Goal: Task Accomplishment & Management: Manage account settings

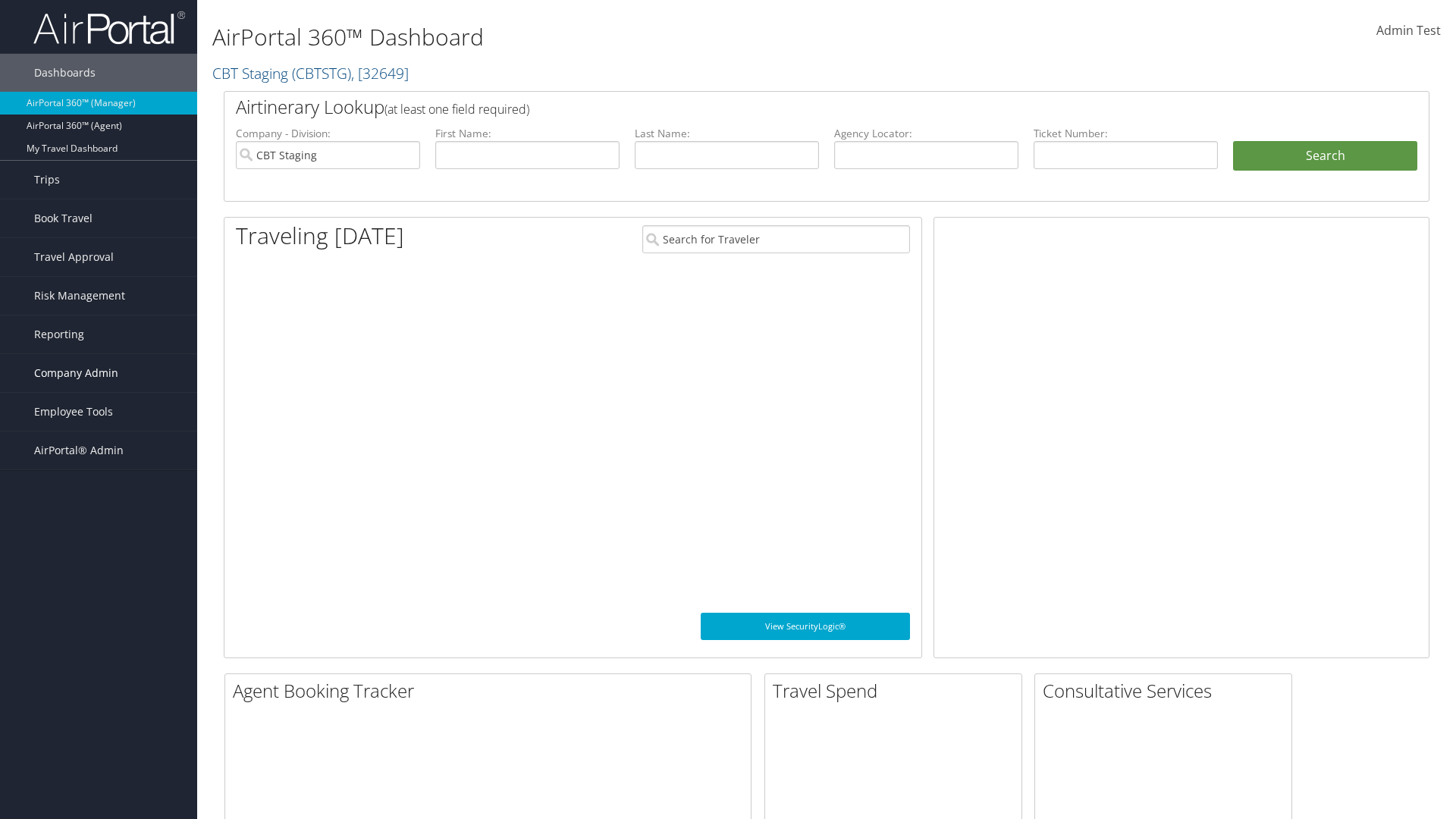
click at [98, 373] on span "Company Admin" at bounding box center [76, 373] width 84 height 38
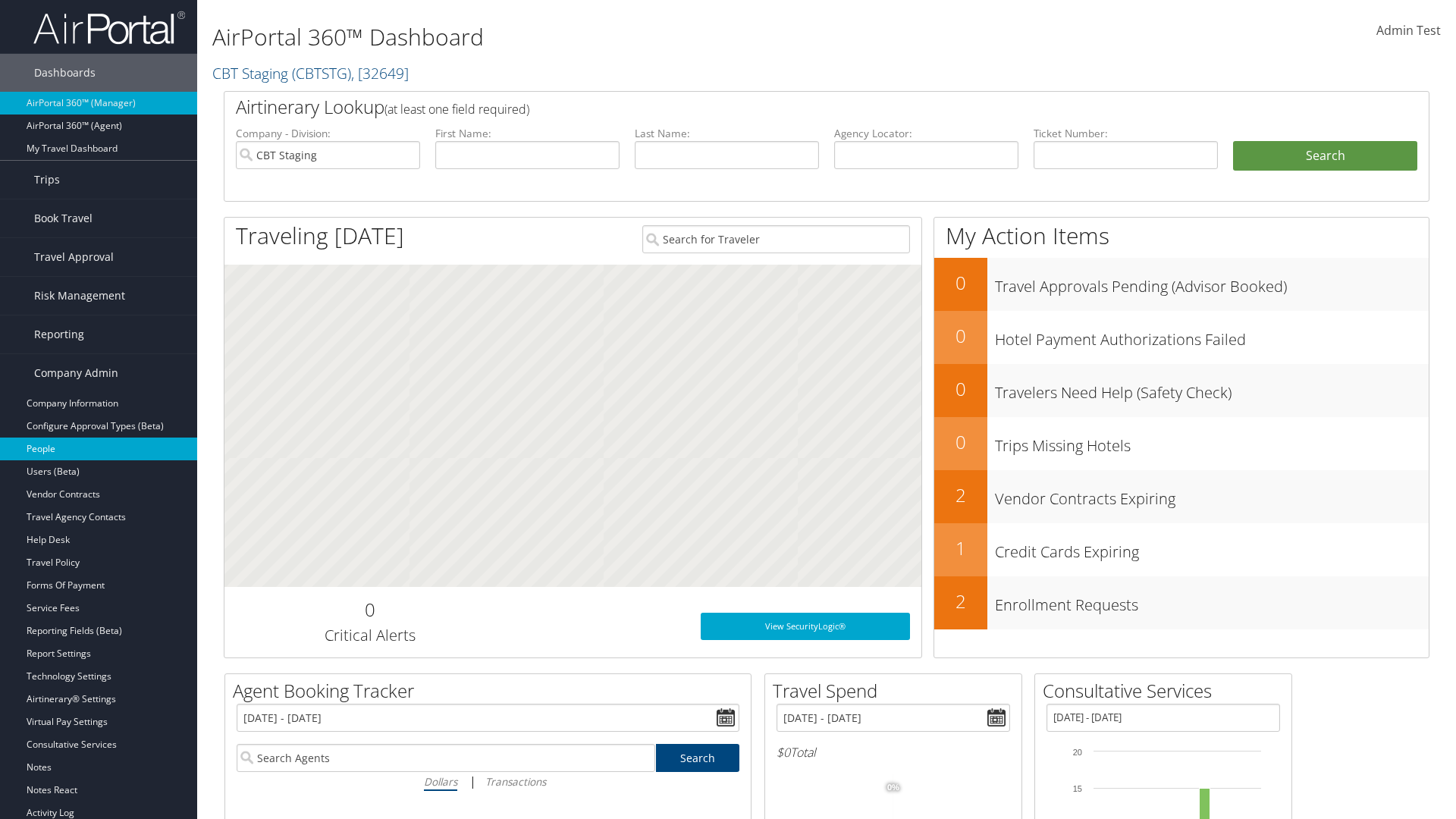
click at [98, 449] on link "People" at bounding box center [98, 448] width 198 height 23
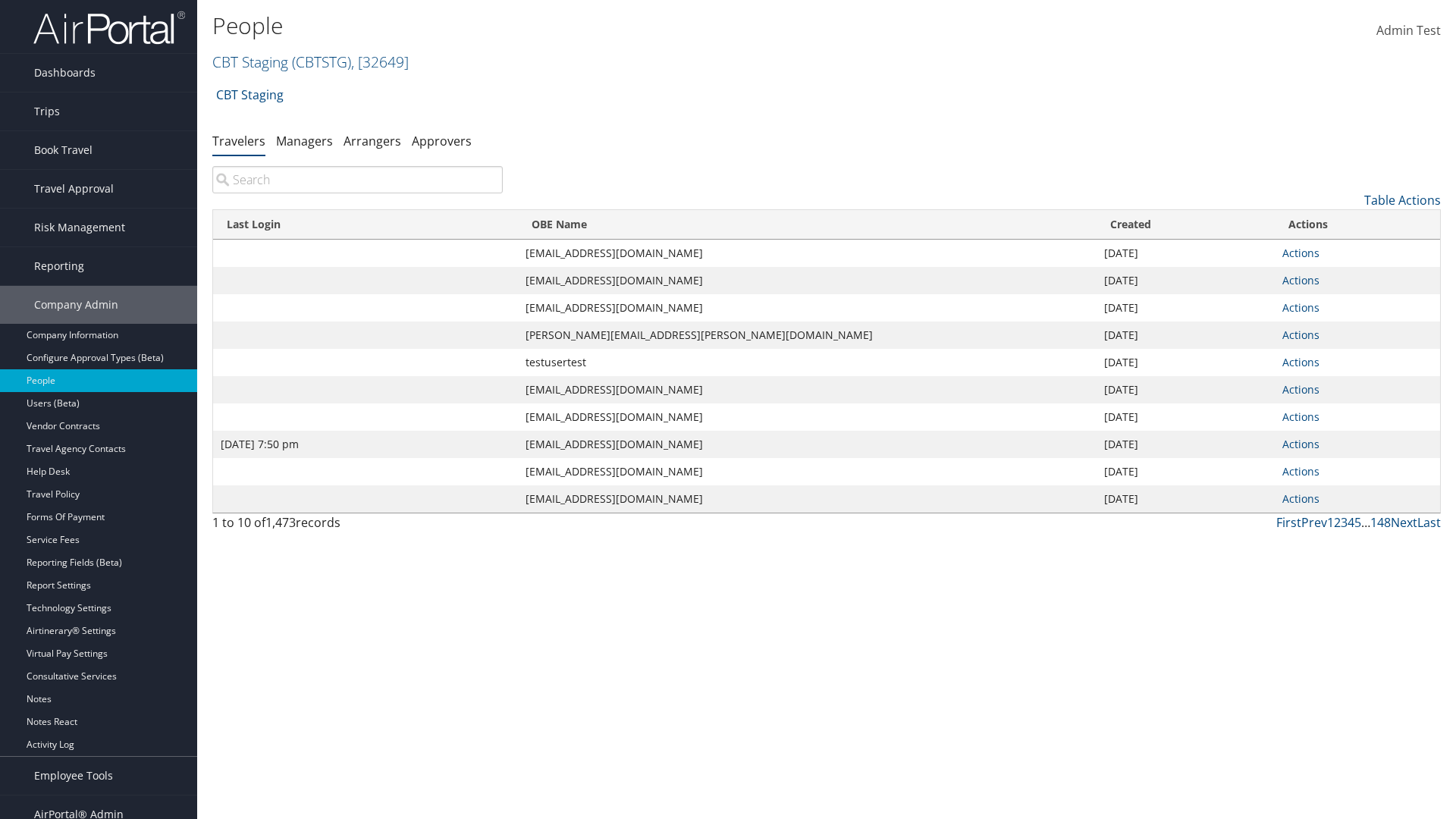
click at [357, 179] on input "search" at bounding box center [357, 179] width 290 height 27
type input "[DATE] 7:50 pm"
